Goal: Task Accomplishment & Management: Manage account settings

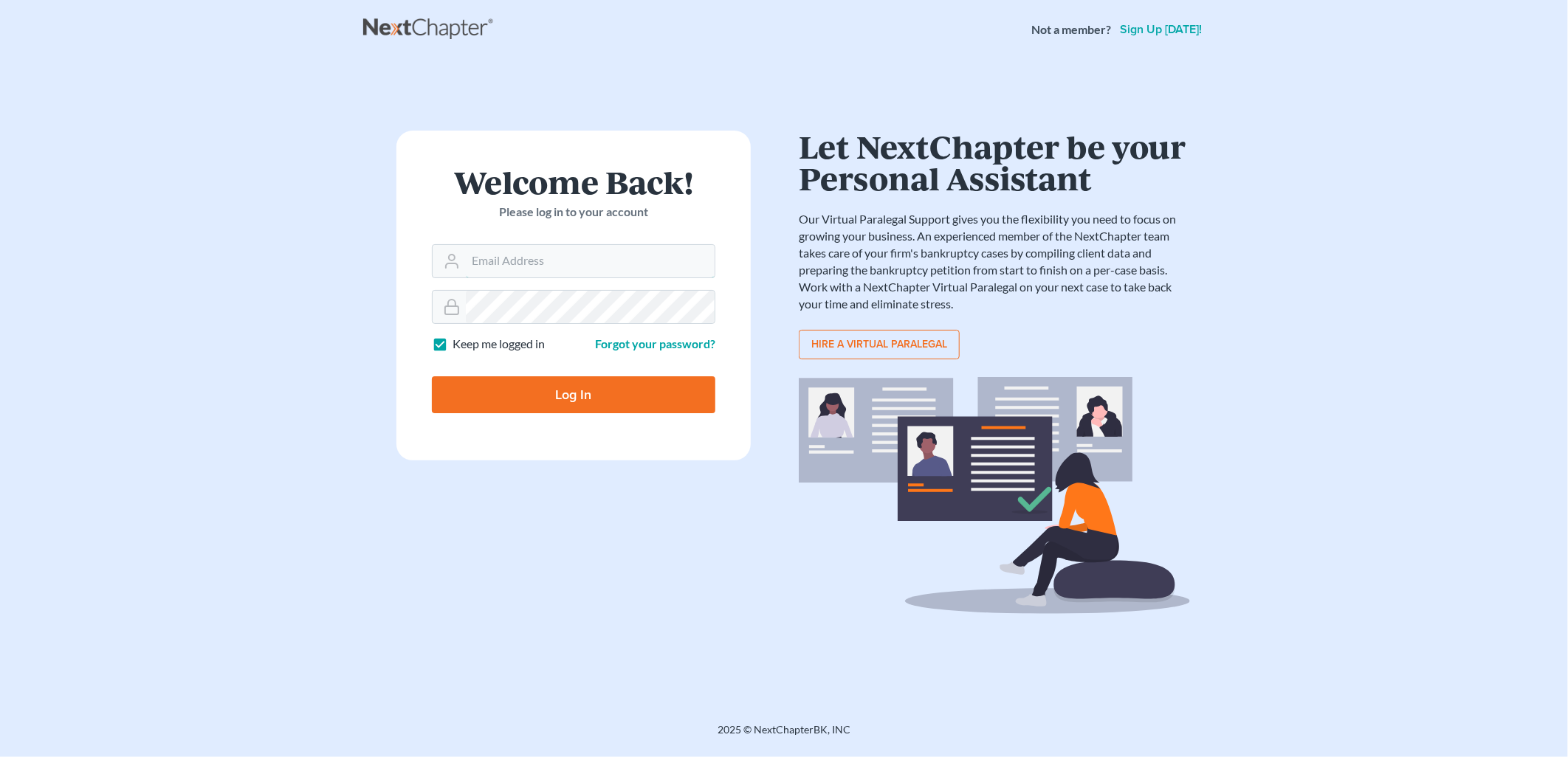
type input "[PERSON_NAME][EMAIL_ADDRESS][DOMAIN_NAME]"
click at [670, 392] on input "Log In" at bounding box center [574, 395] width 283 height 37
type input "Thinking..."
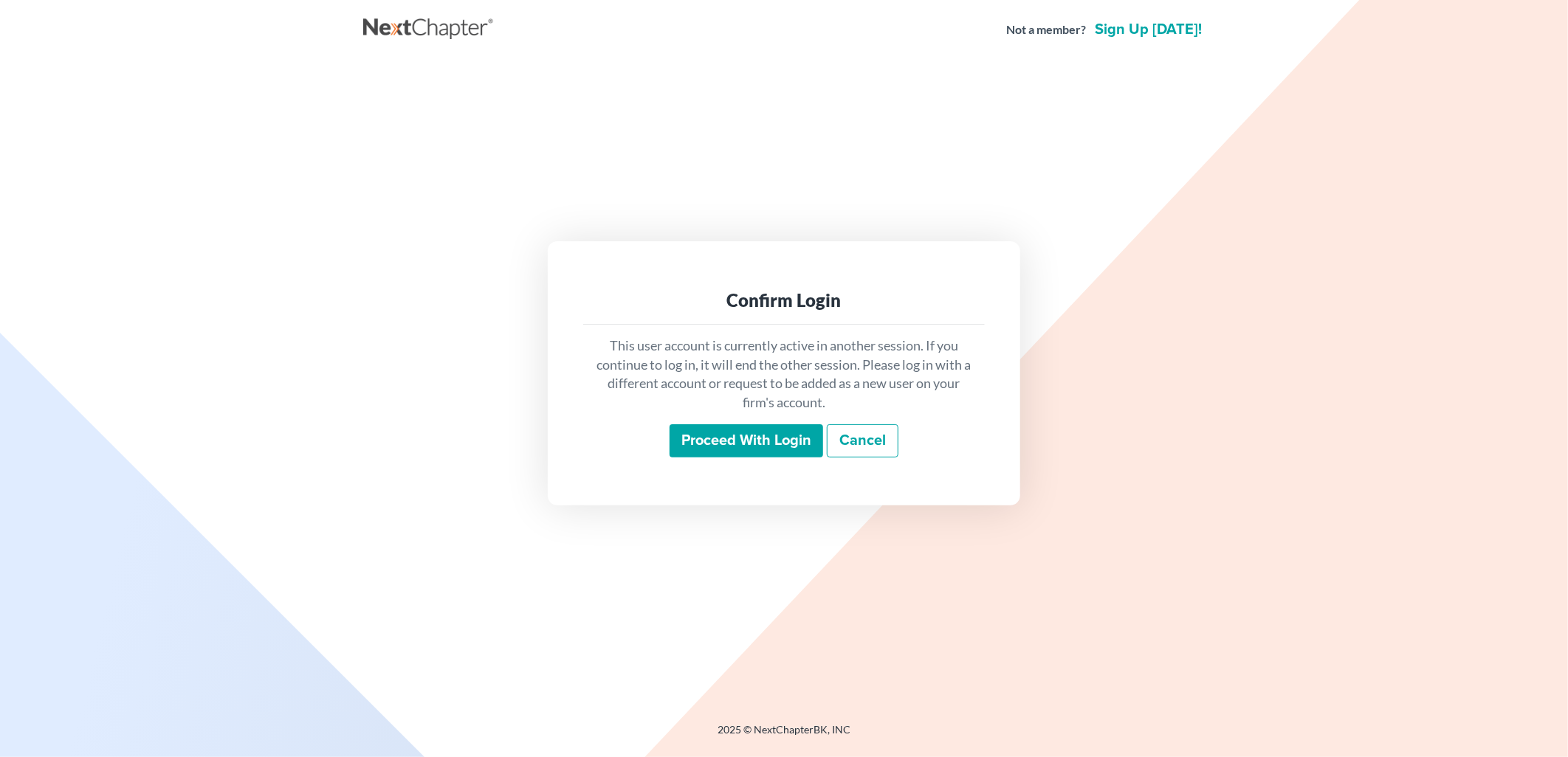
click at [704, 444] on input "Proceed with login" at bounding box center [746, 441] width 154 height 34
